Goal: Task Accomplishment & Management: Use online tool/utility

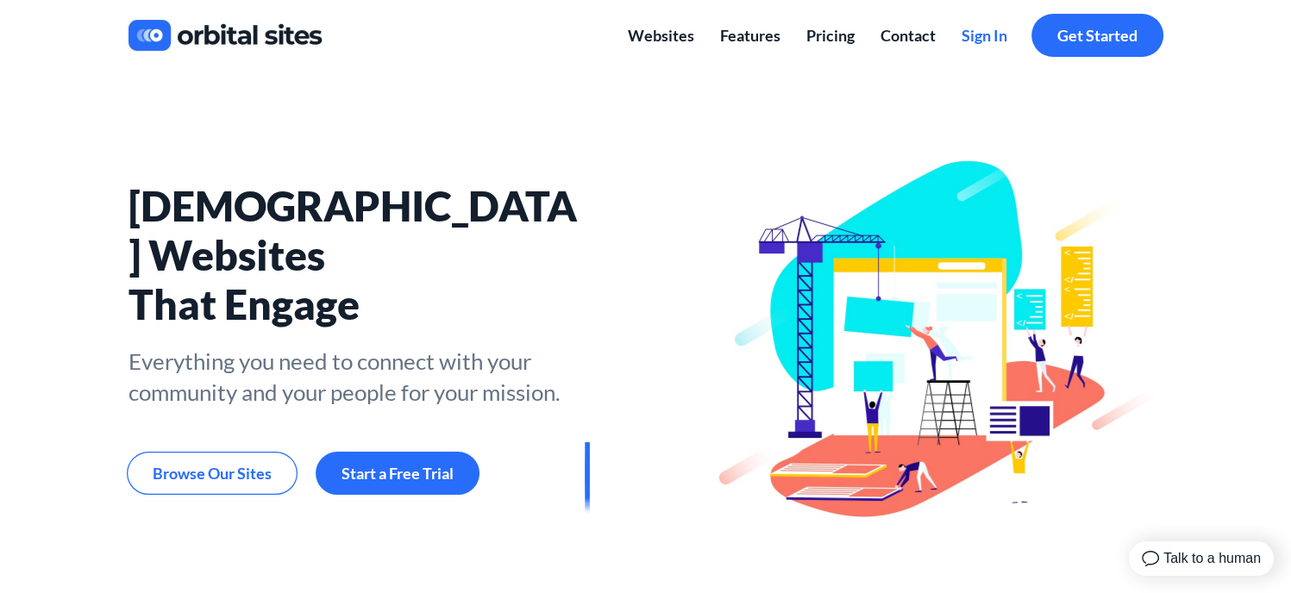
click at [999, 27] on span "Sign In" at bounding box center [984, 35] width 46 height 19
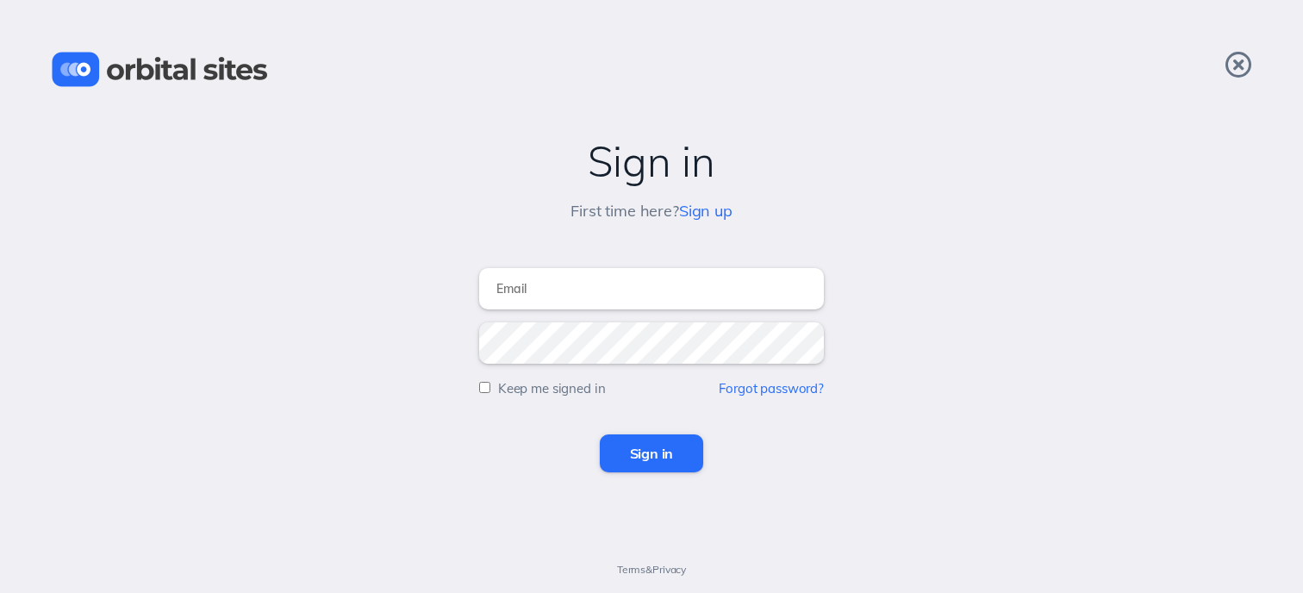
type input "hbannan@kingstonpc.org"
click at [600, 434] on input "Sign in" at bounding box center [652, 453] width 104 height 38
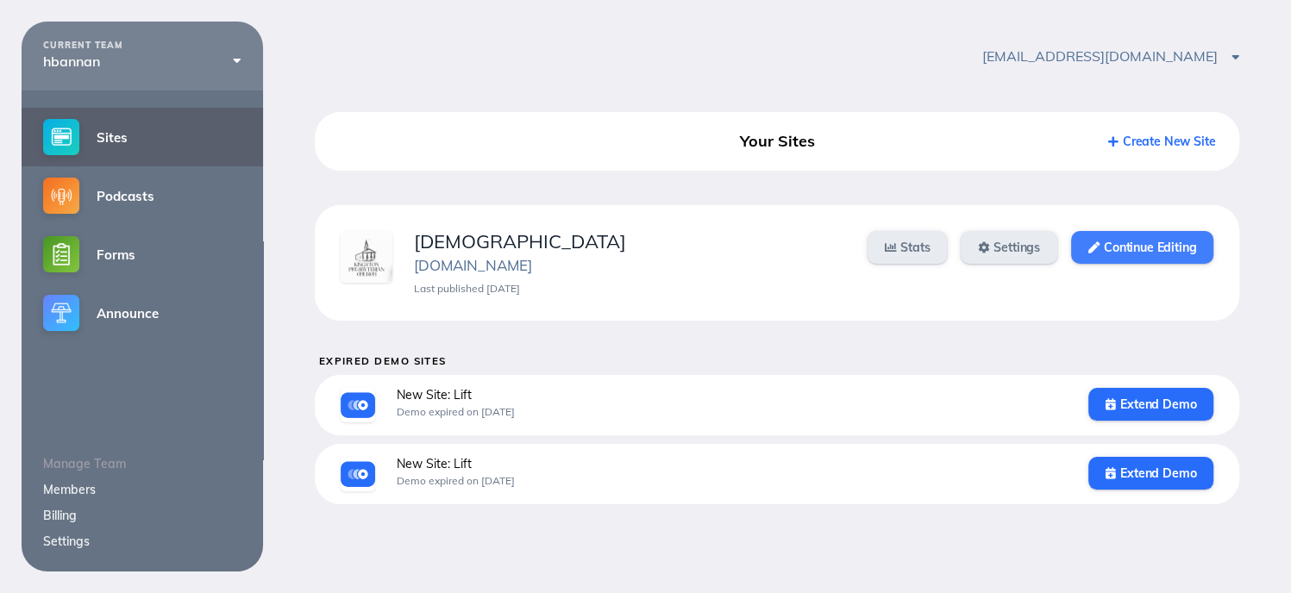
click at [1131, 251] on link "Continue Editing" at bounding box center [1142, 247] width 142 height 33
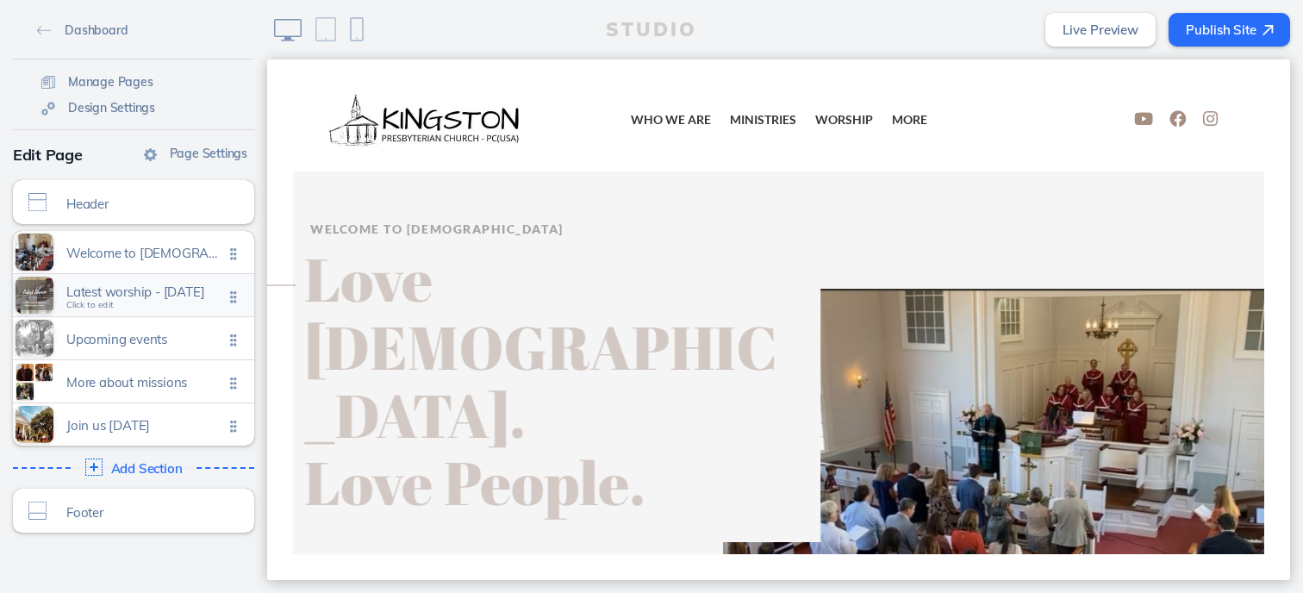
click at [148, 298] on span "Latest worship - [DATE]" at bounding box center [144, 291] width 157 height 15
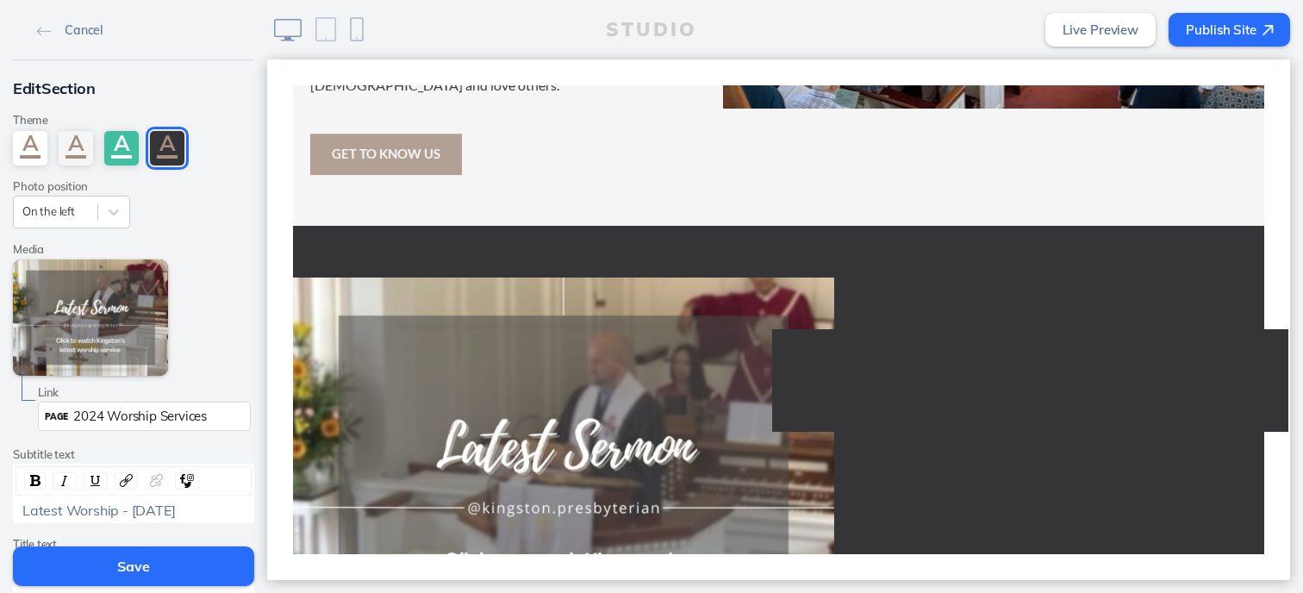
scroll to position [617, 0]
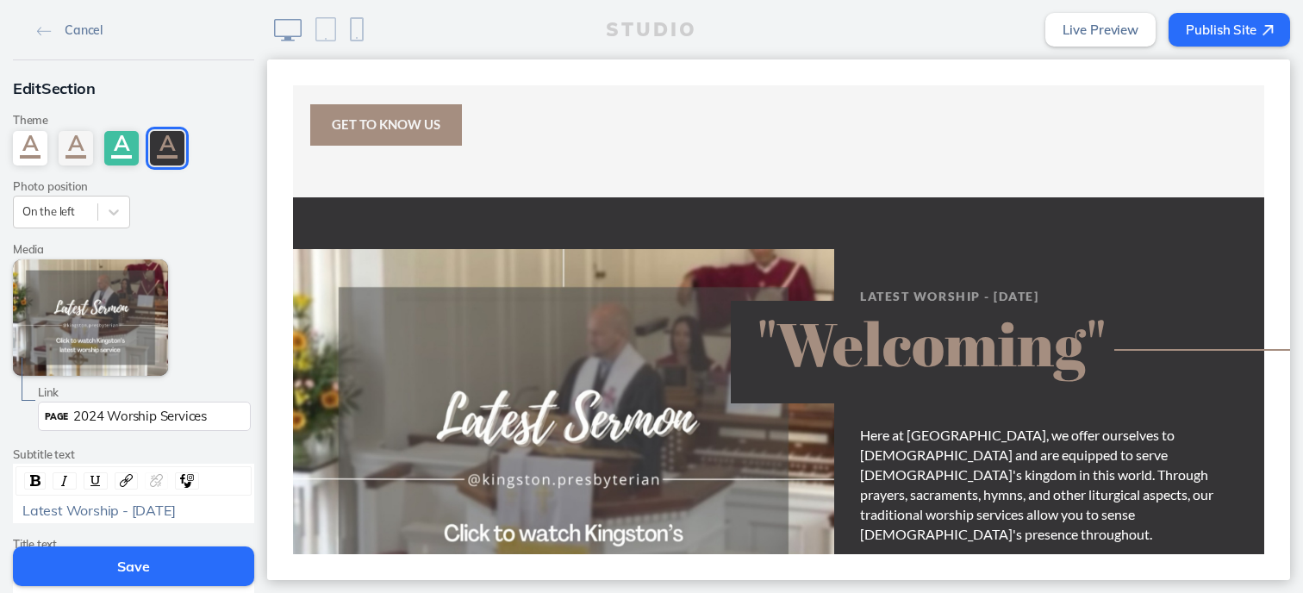
click at [174, 512] on div "Latest Worship - [DATE]" at bounding box center [133, 511] width 223 height 16
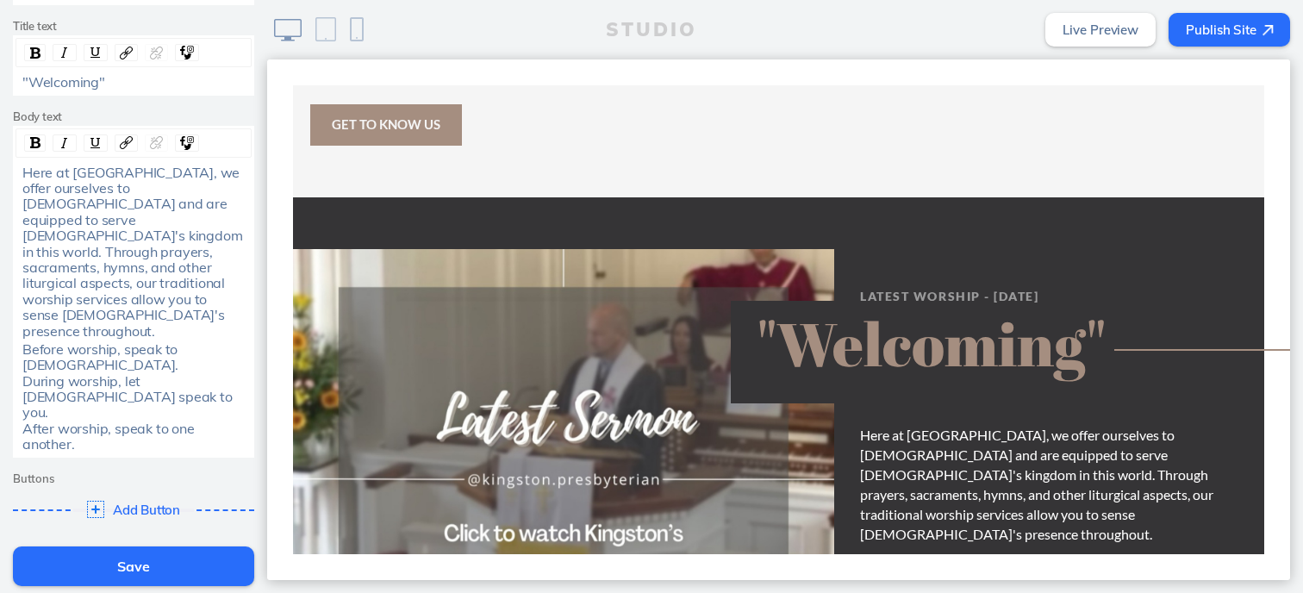
click at [93, 85] on span ""Welcoming"" at bounding box center [63, 81] width 83 height 17
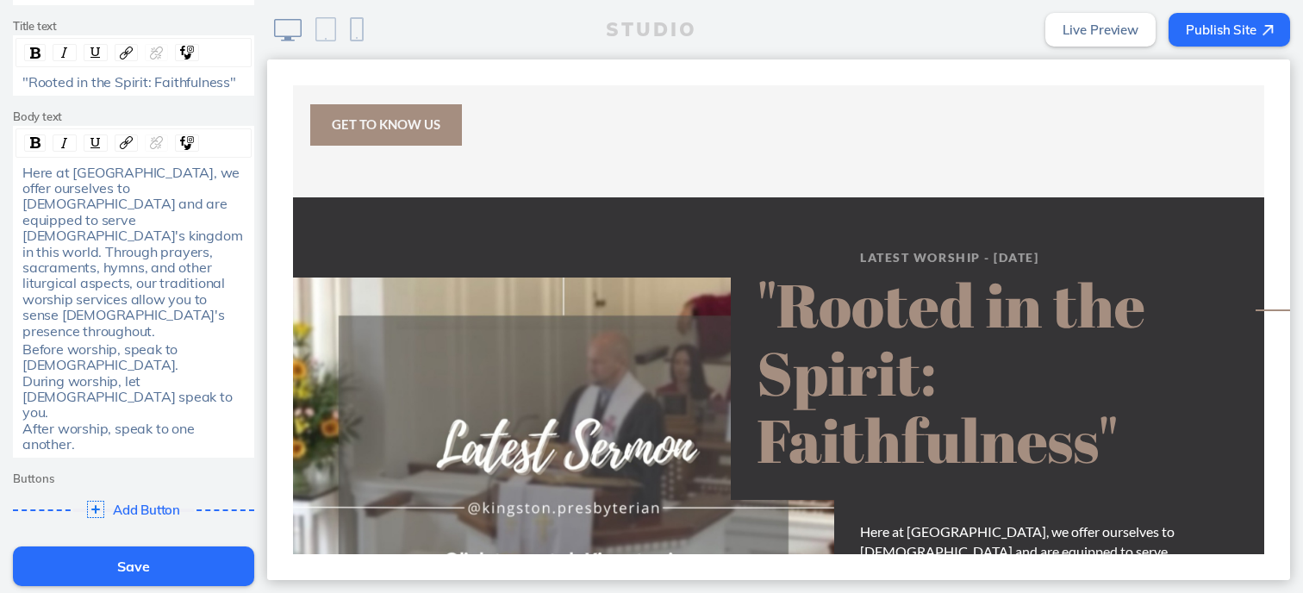
click at [149, 565] on button "Save" at bounding box center [133, 567] width 241 height 40
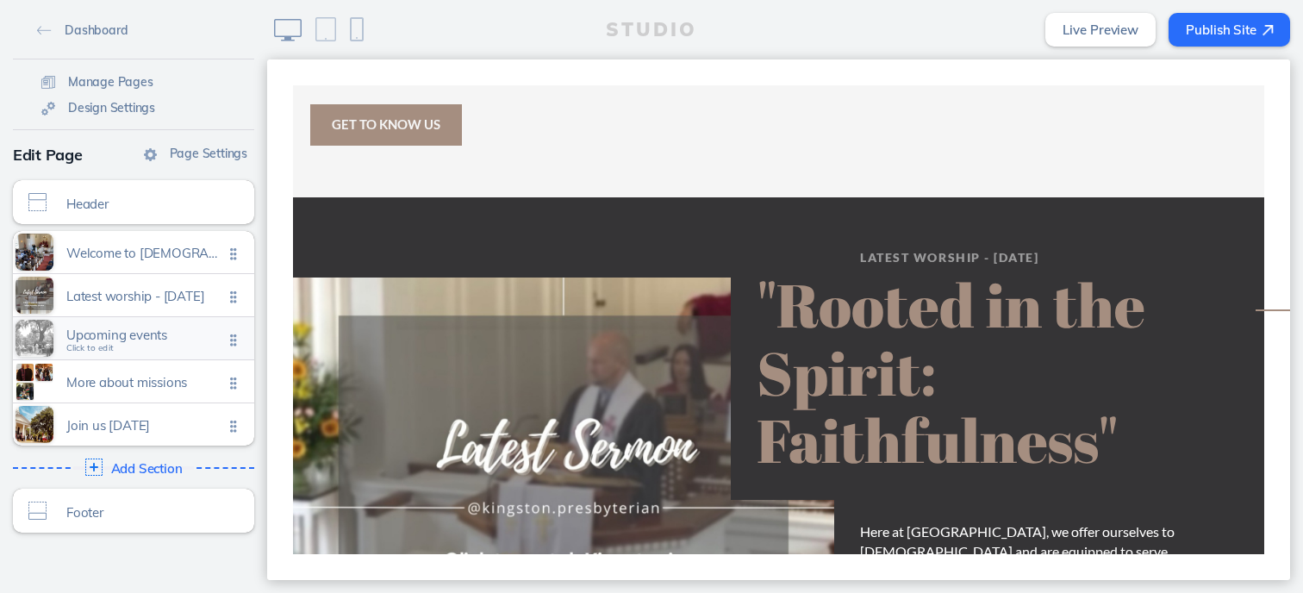
click at [156, 337] on span "Upcoming events" at bounding box center [144, 335] width 157 height 15
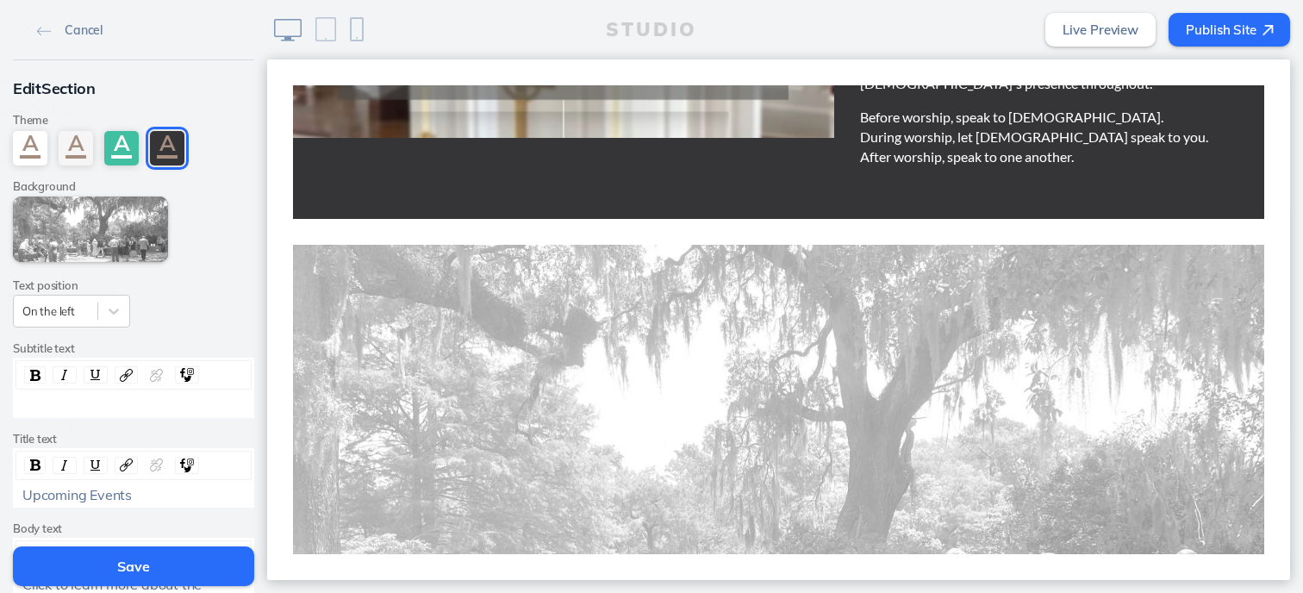
scroll to position [1166, 0]
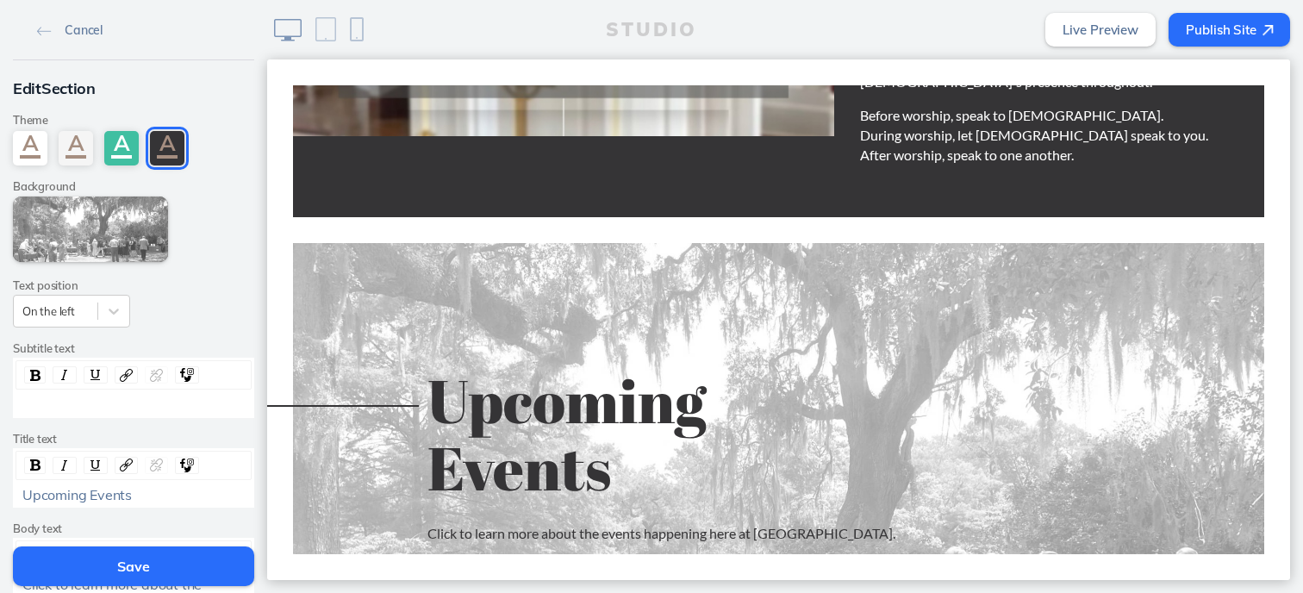
click at [148, 578] on button "Save" at bounding box center [133, 567] width 241 height 40
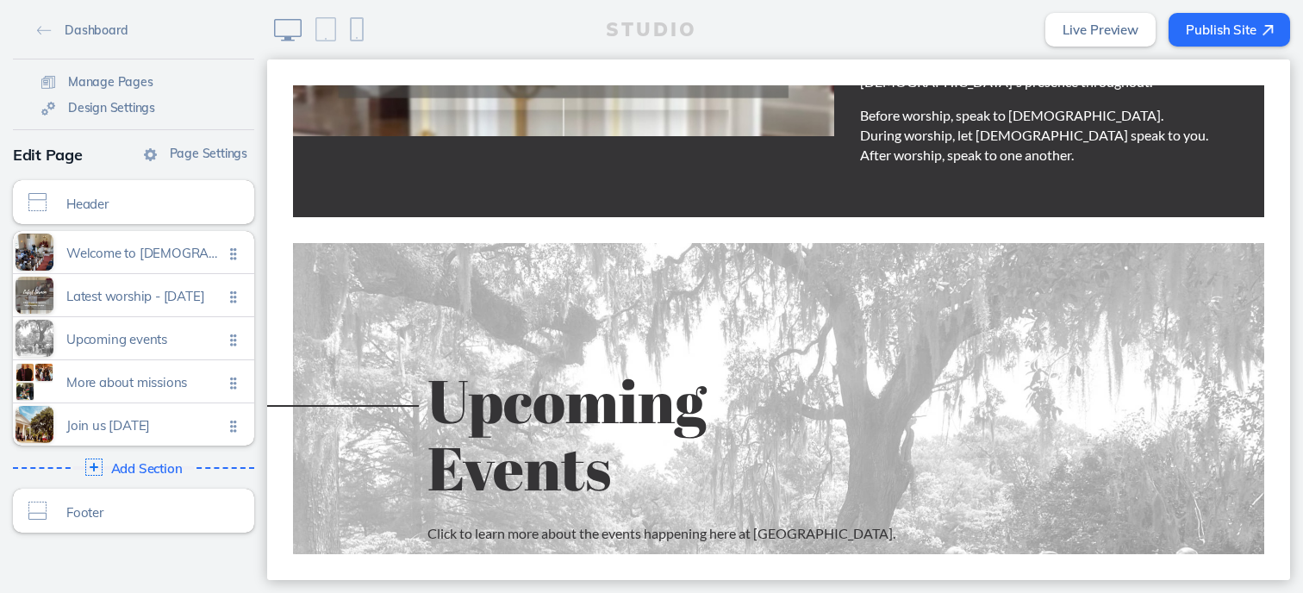
click at [1183, 25] on button "Publish Site" at bounding box center [1230, 30] width 122 height 34
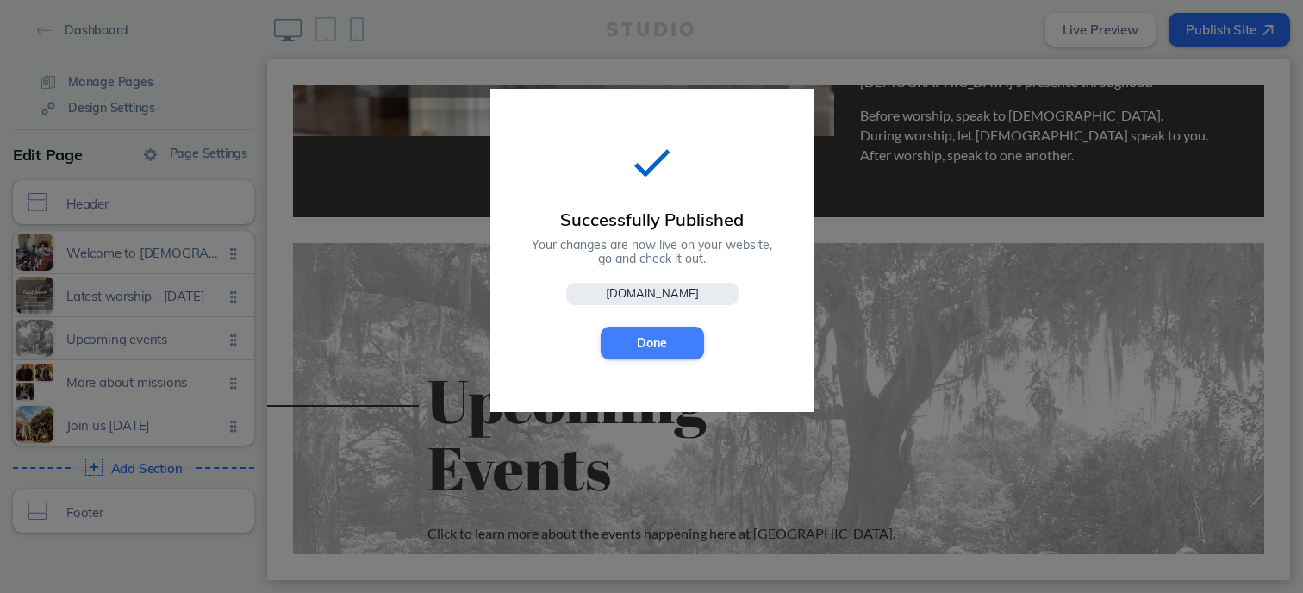
click at [672, 341] on button "Done" at bounding box center [652, 343] width 103 height 33
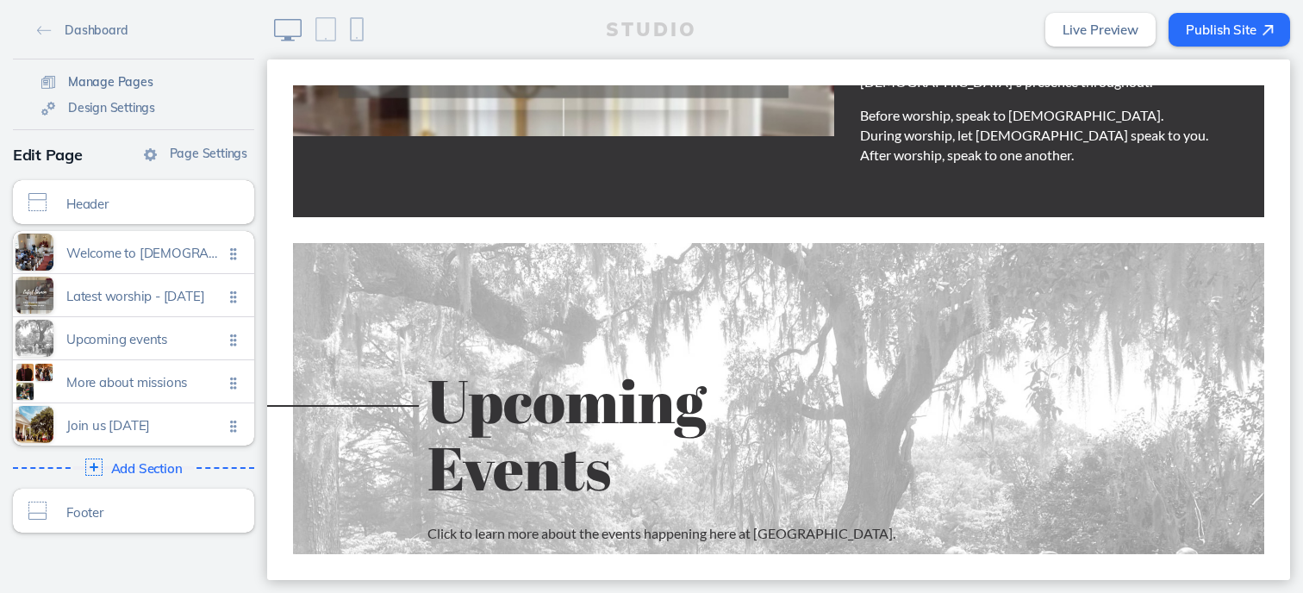
click at [134, 80] on span "Manage Pages" at bounding box center [110, 82] width 85 height 16
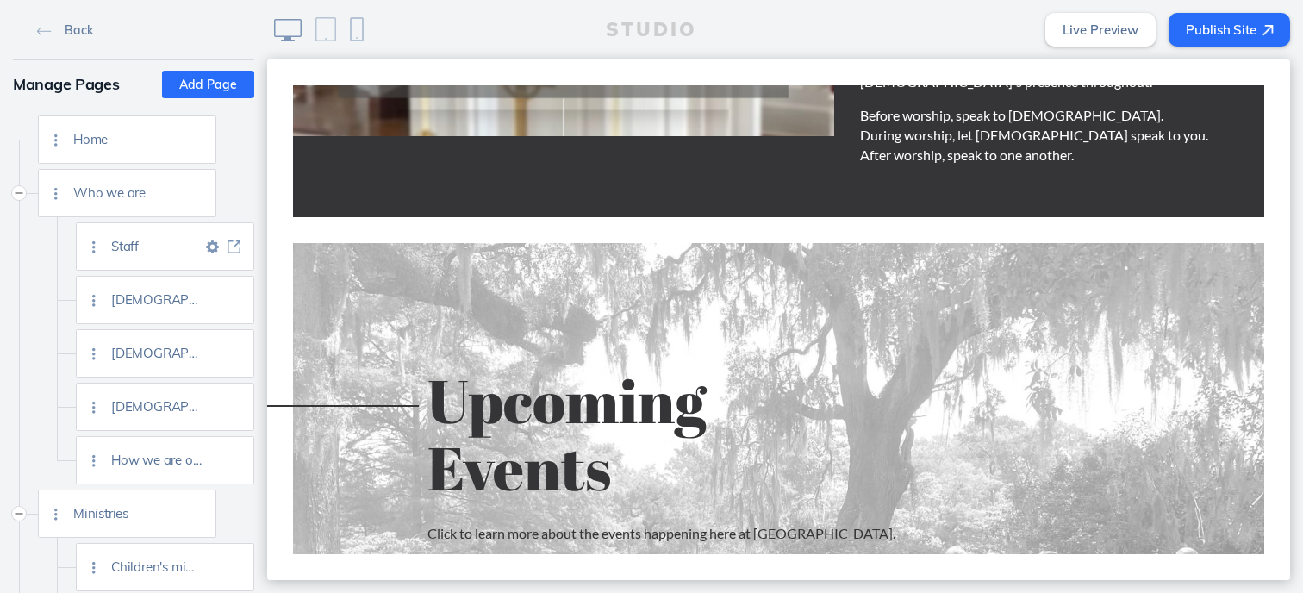
click at [97, 249] on div at bounding box center [94, 246] width 34 height 47
click at [238, 241] on img at bounding box center [234, 247] width 13 height 13
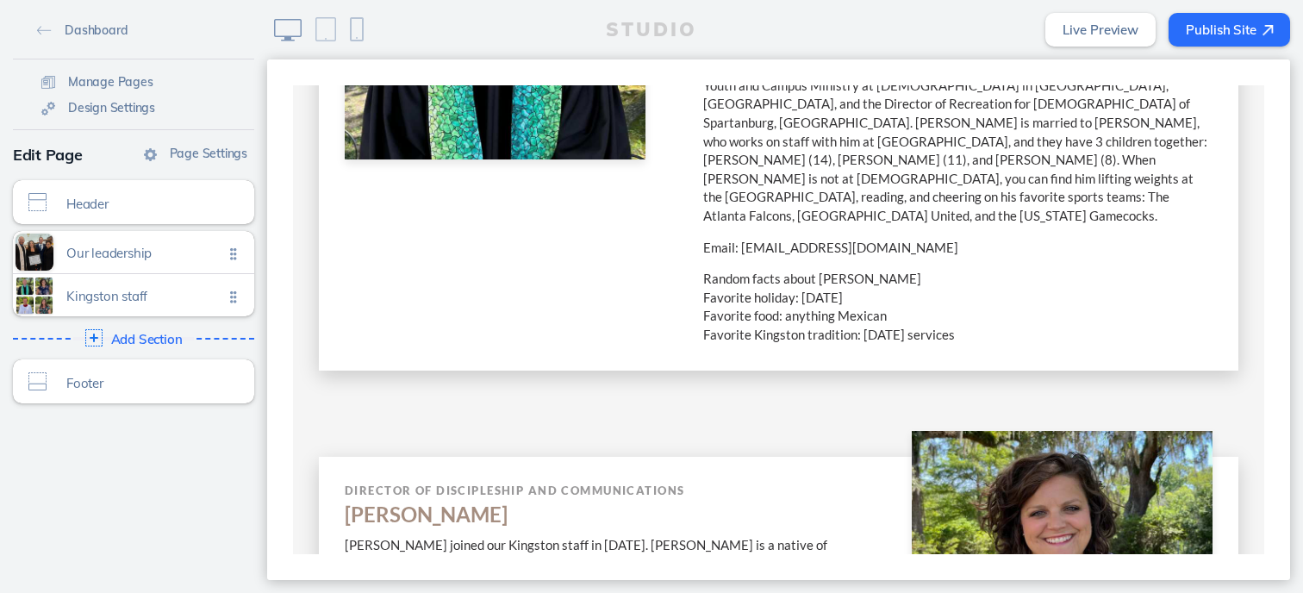
scroll to position [1366, 0]
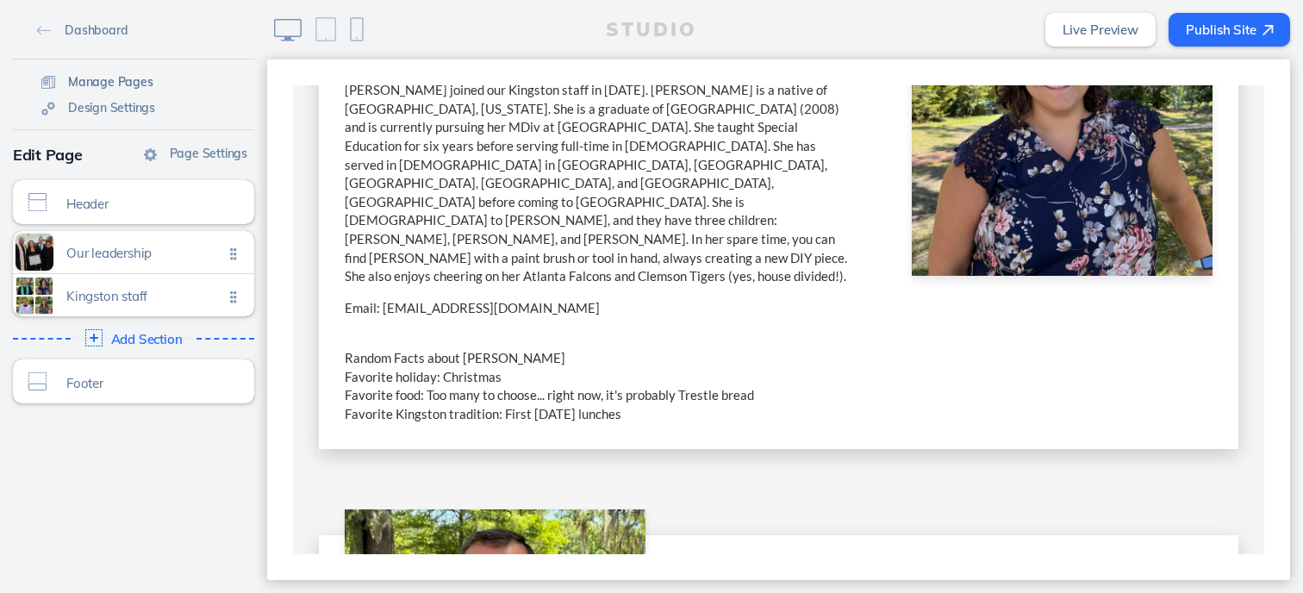
click at [81, 81] on span "Manage Pages" at bounding box center [110, 82] width 85 height 16
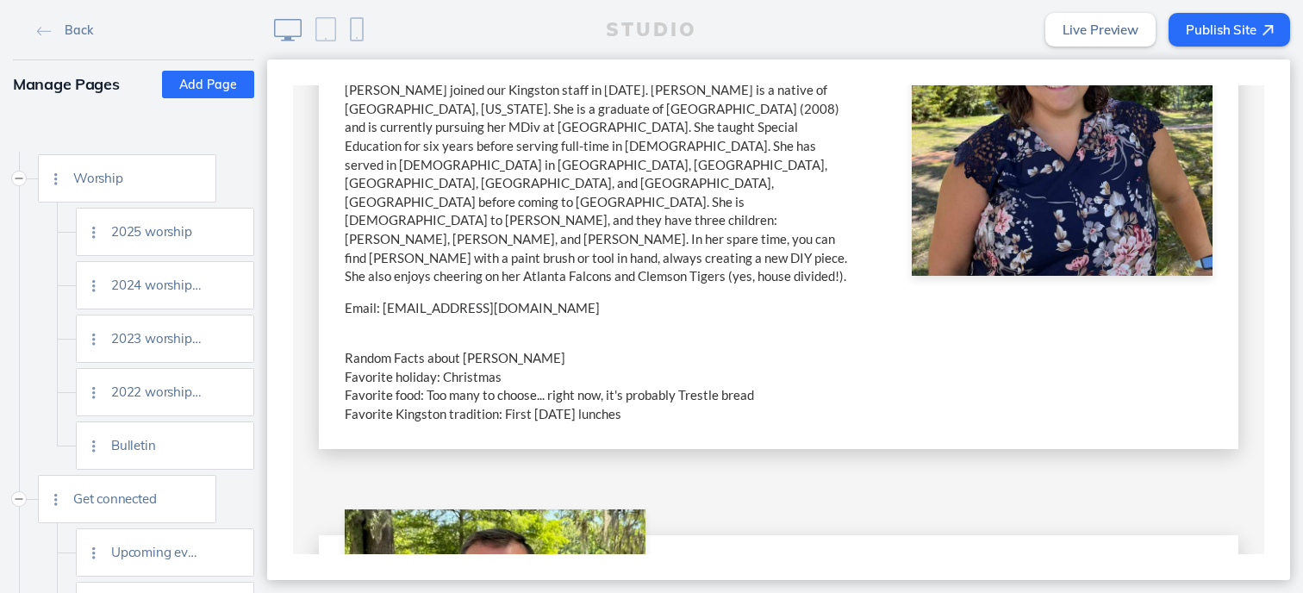
scroll to position [1190, 0]
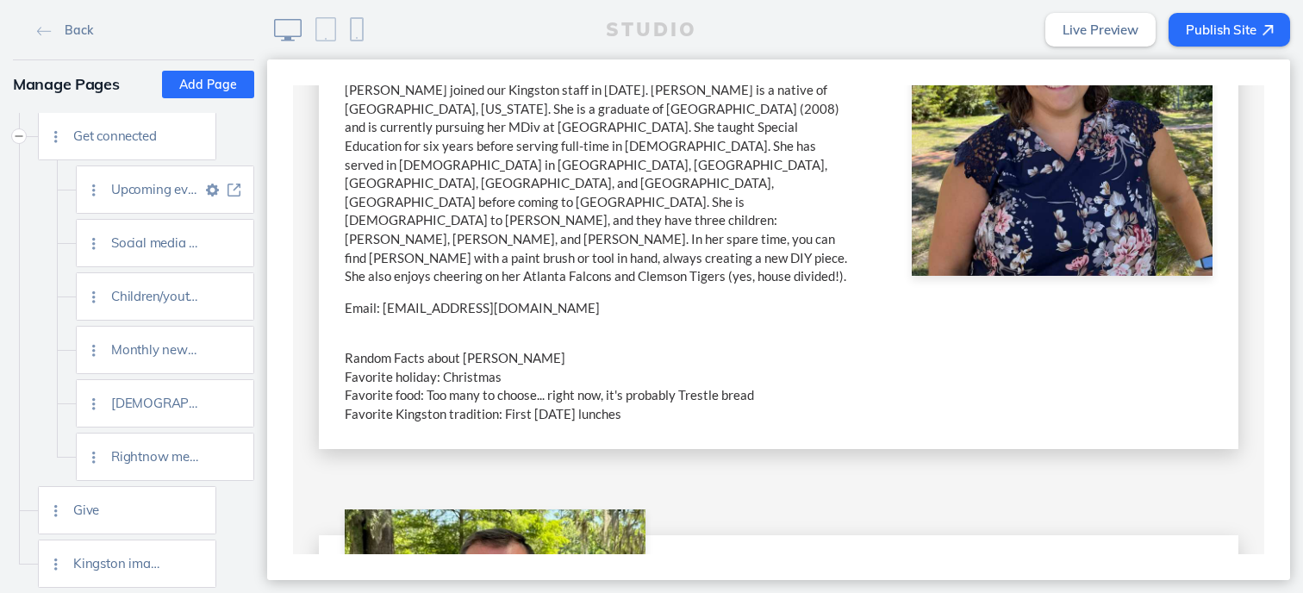
click at [121, 182] on span "Upcoming events" at bounding box center [156, 189] width 91 height 15
click at [235, 184] on img at bounding box center [234, 190] width 13 height 13
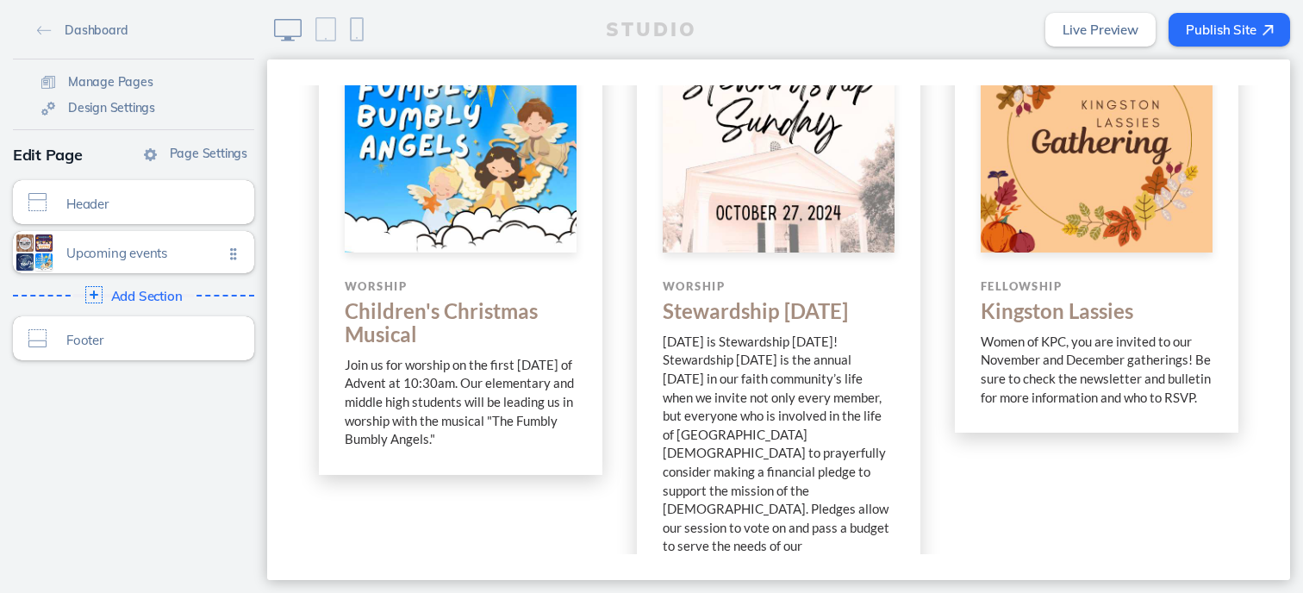
scroll to position [455, 0]
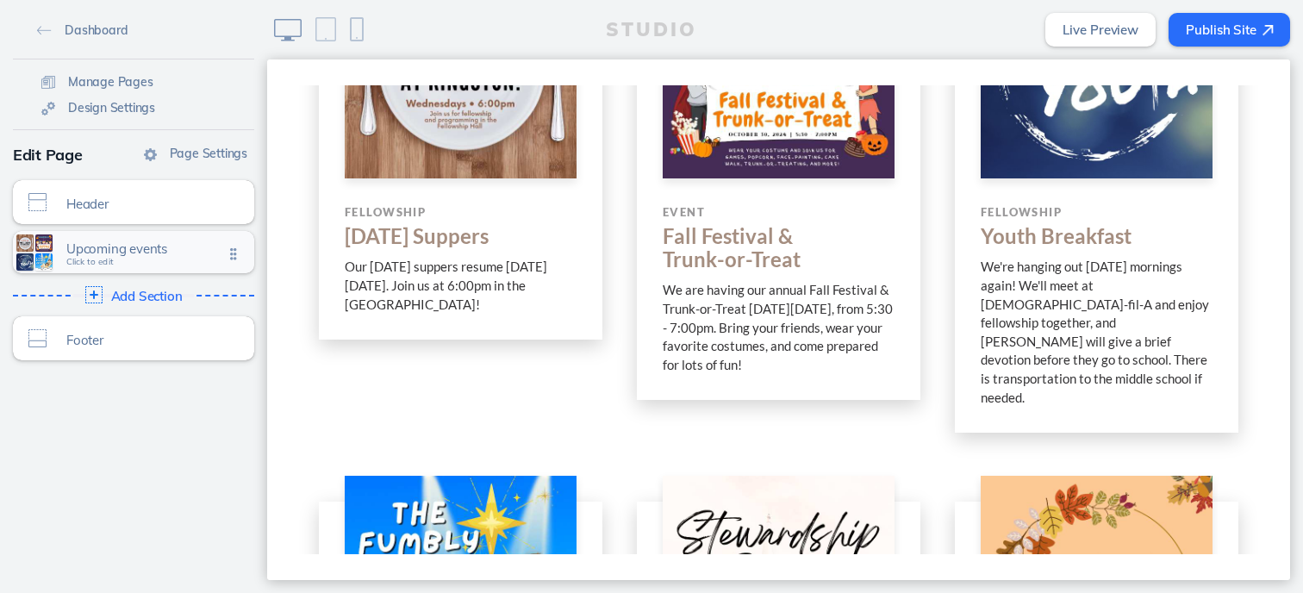
click at [188, 246] on span "Upcoming events" at bounding box center [144, 248] width 157 height 15
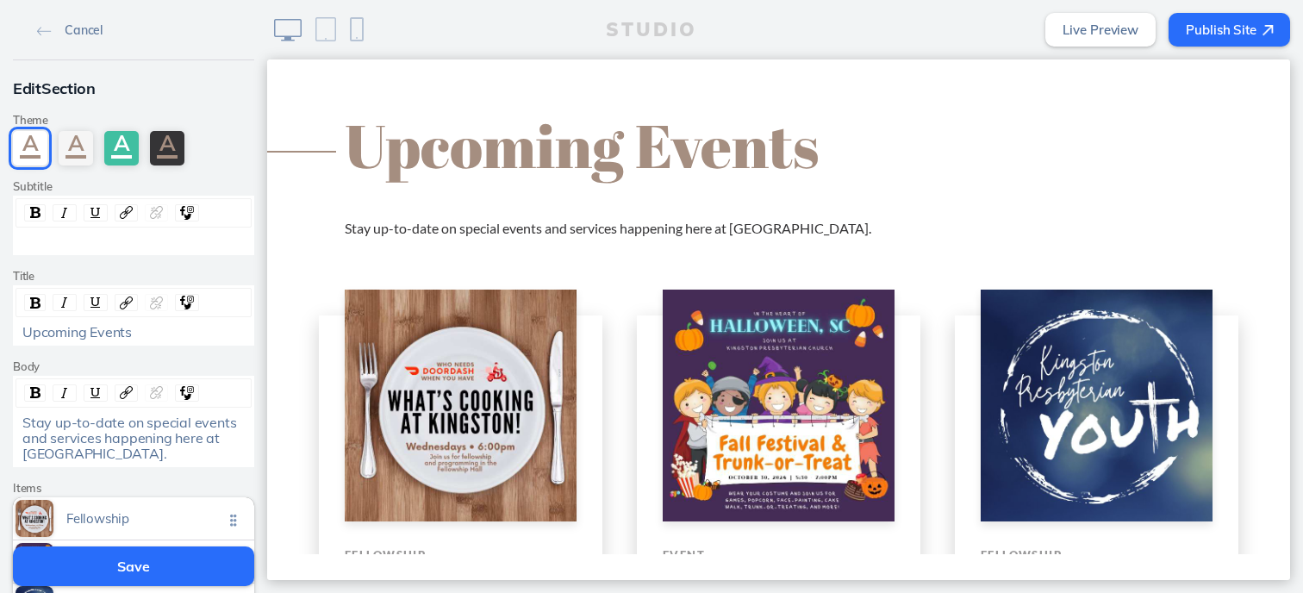
scroll to position [567, 0]
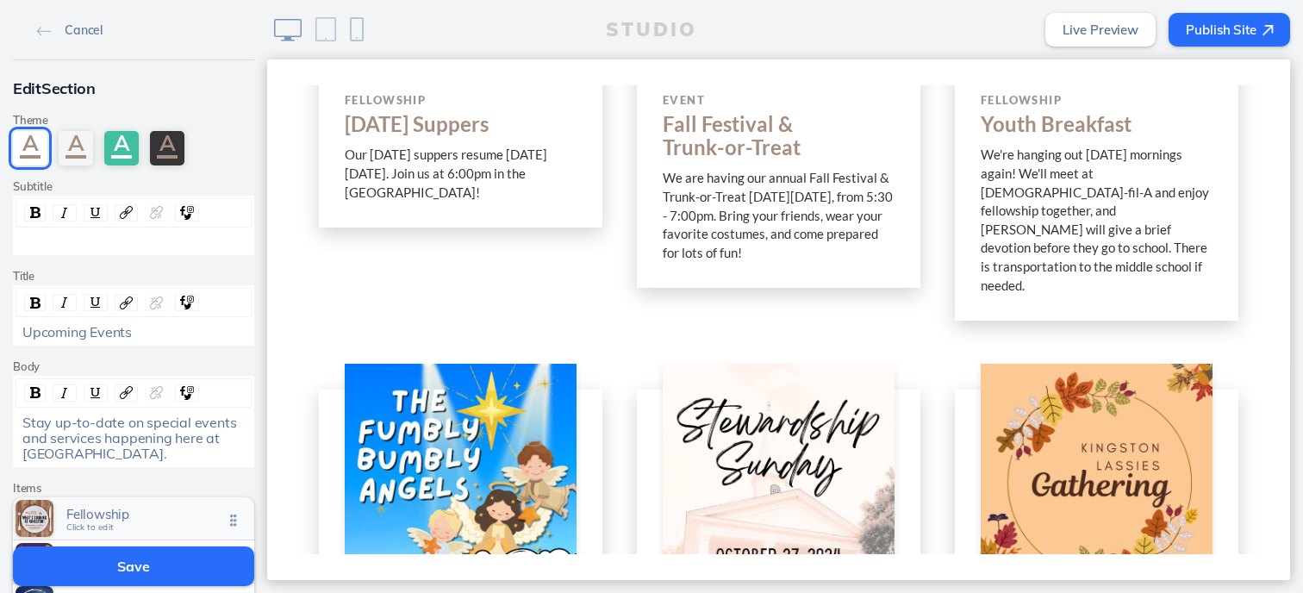
click at [139, 516] on span "Fellowship" at bounding box center [144, 514] width 157 height 15
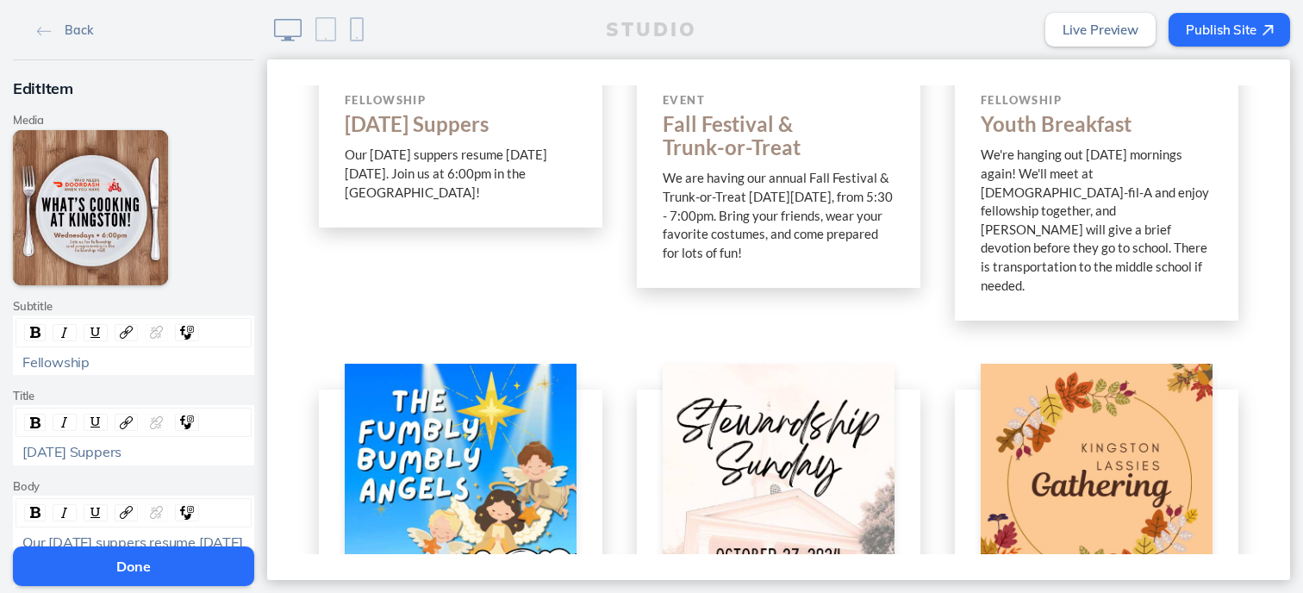
scroll to position [284, 0]
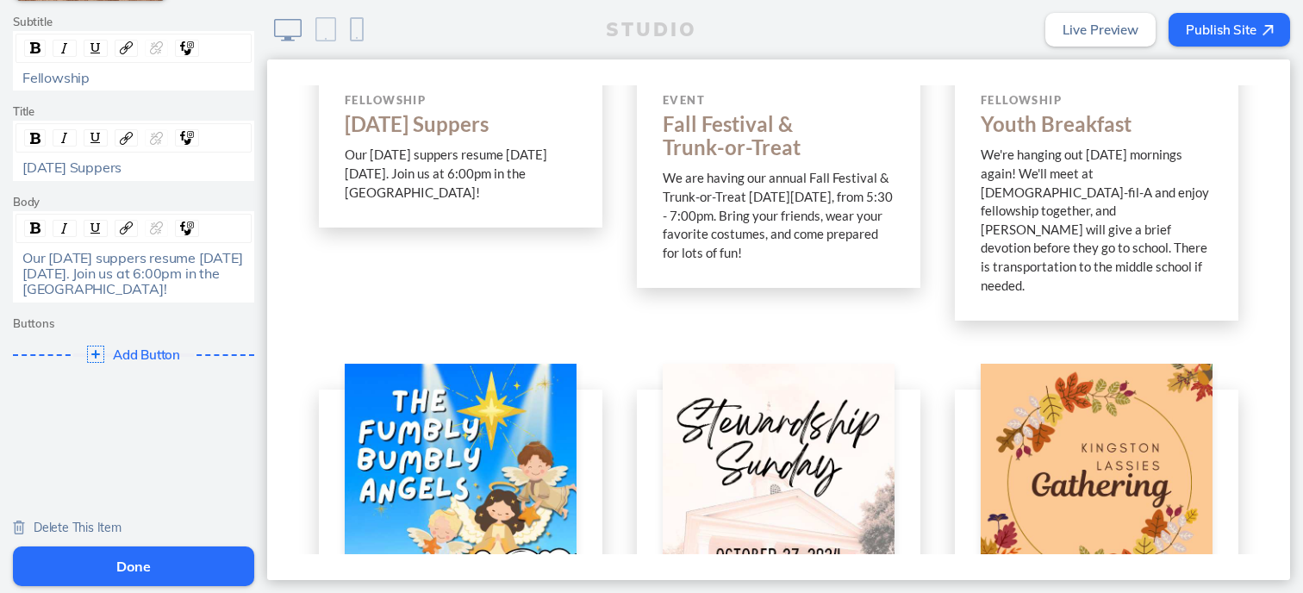
click at [217, 254] on span "Our Wednesday suppers resume on Wednesday, September 11th. Join us at 6:00pm in…" at bounding box center [132, 273] width 221 height 49
click at [234, 270] on div "Our Wednesday suppers are back! on Wednesday, September 11th. Join us at 6:00pm…" at bounding box center [133, 273] width 223 height 47
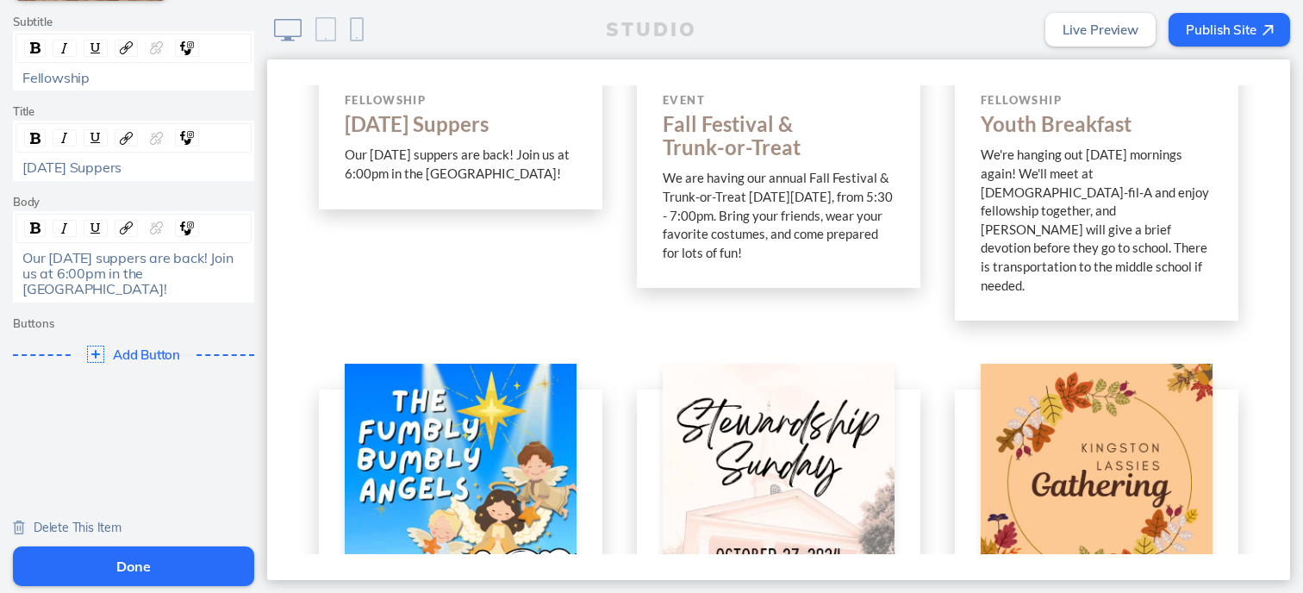
click at [133, 568] on button "Done" at bounding box center [133, 567] width 241 height 40
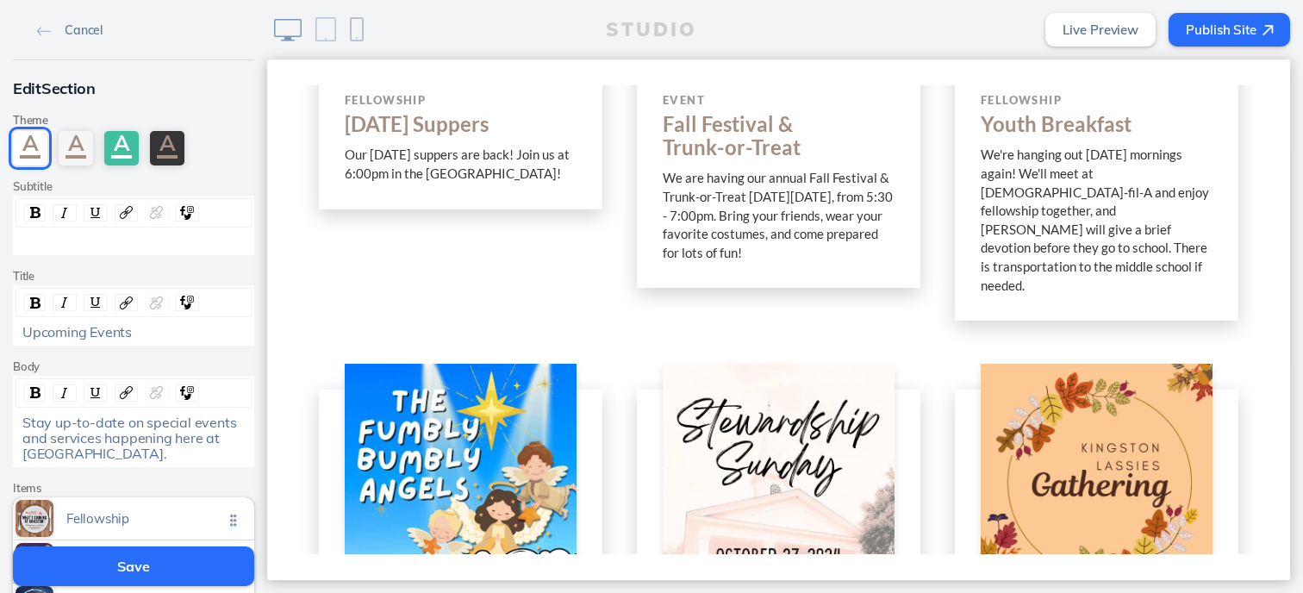
click at [116, 565] on button "Save" at bounding box center [133, 567] width 241 height 40
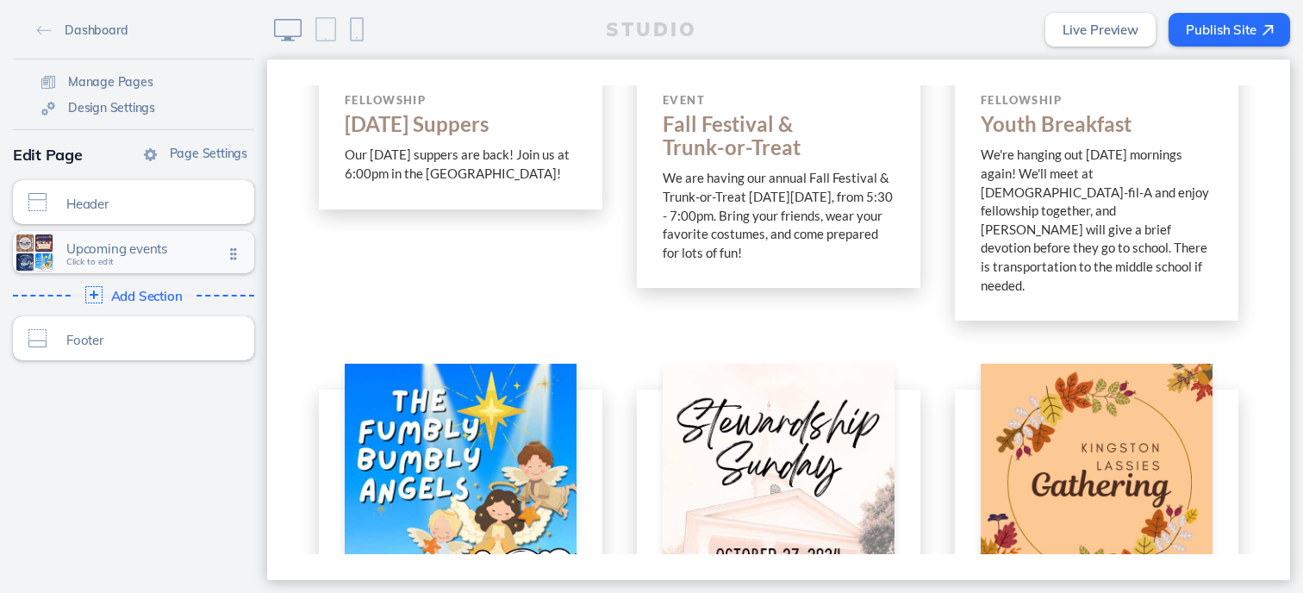
click at [66, 245] on span "Upcoming events" at bounding box center [144, 248] width 157 height 15
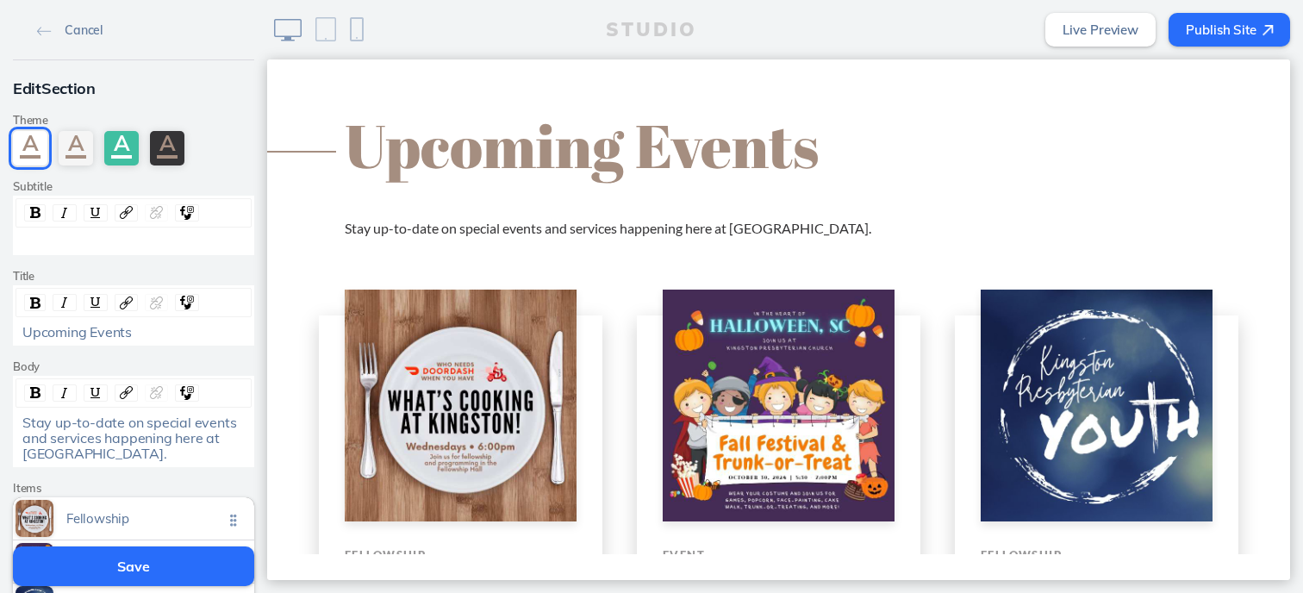
scroll to position [518, 0]
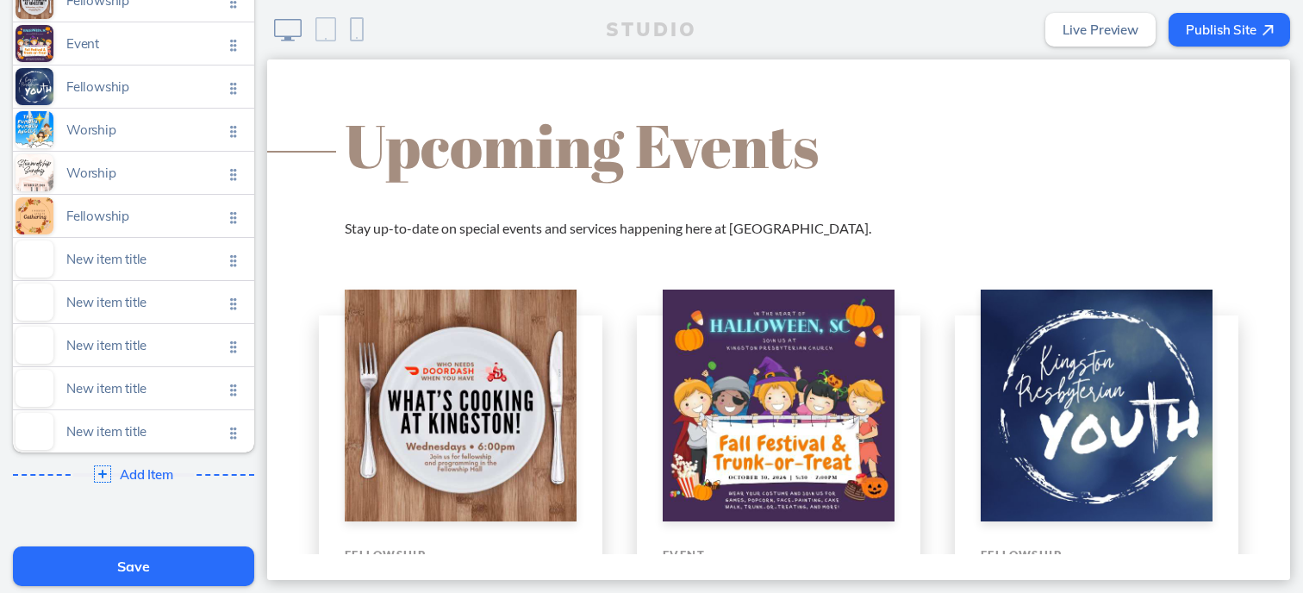
click at [1231, 23] on button "Publish Site" at bounding box center [1230, 30] width 122 height 34
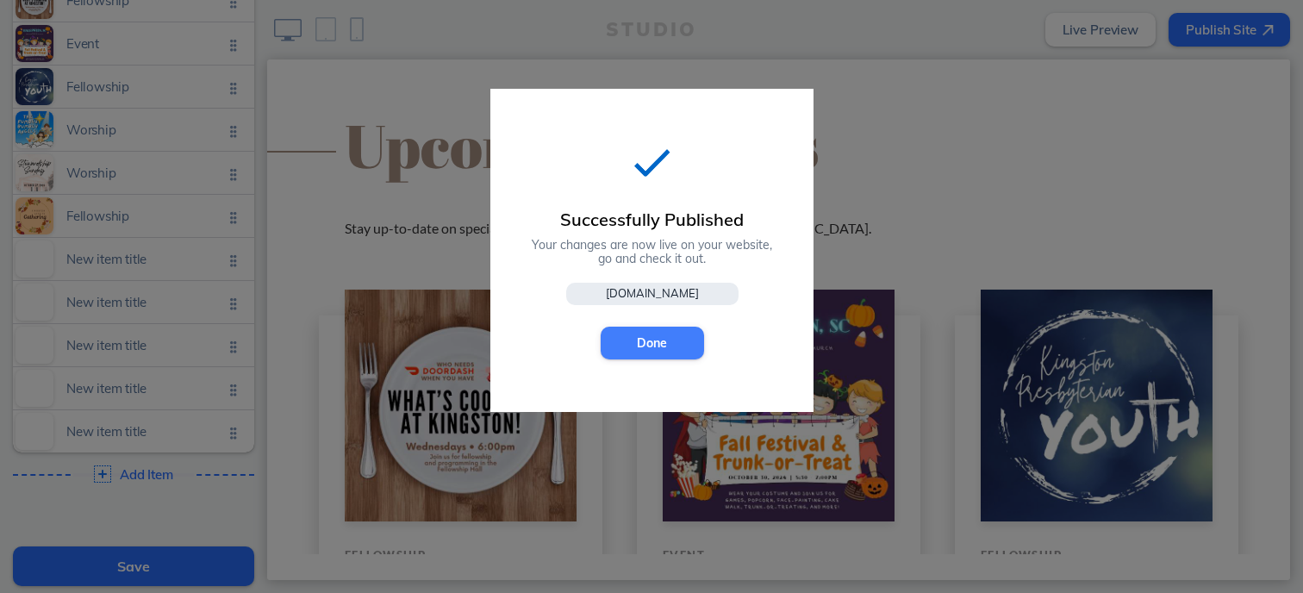
click at [682, 334] on button "Done" at bounding box center [652, 343] width 103 height 33
